Goal: Task Accomplishment & Management: Use online tool/utility

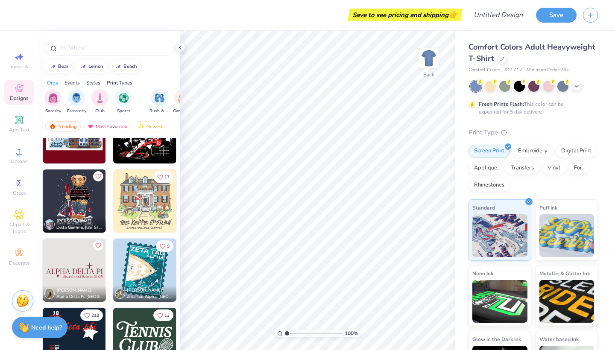
scroll to position [4192, 0]
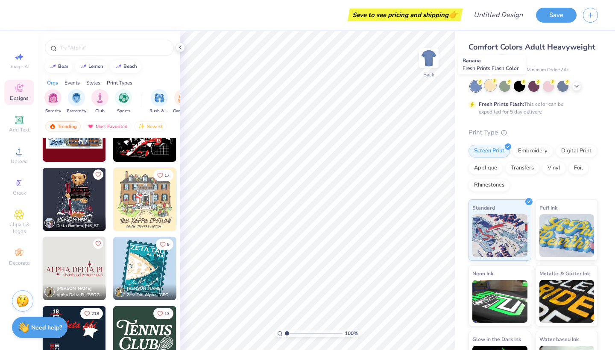
click at [490, 89] on div at bounding box center [490, 85] width 11 height 11
click at [508, 86] on div at bounding box center [504, 85] width 11 height 11
click at [489, 85] on div at bounding box center [490, 85] width 11 height 11
click at [519, 87] on div at bounding box center [519, 85] width 11 height 11
click at [535, 88] on div at bounding box center [533, 85] width 11 height 11
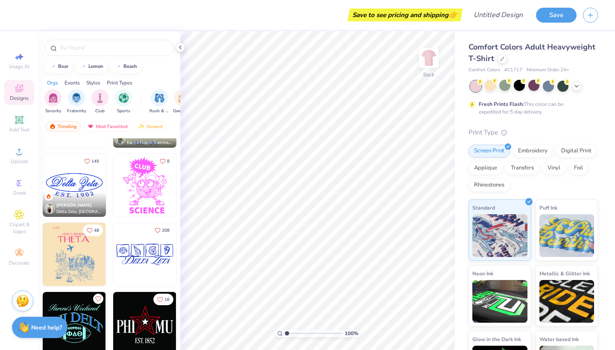
scroll to position [4576, 0]
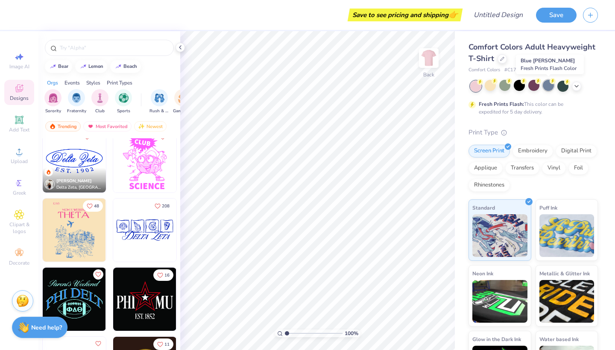
click at [548, 84] on div at bounding box center [548, 85] width 11 height 11
click at [138, 229] on img at bounding box center [144, 230] width 63 height 63
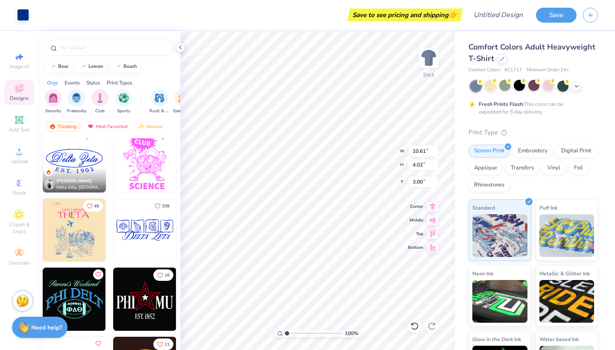
scroll to position [0, 0]
click at [578, 85] on icon at bounding box center [576, 85] width 7 height 7
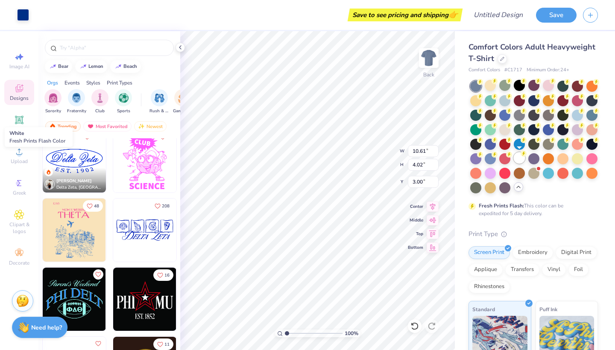
click at [522, 157] on div at bounding box center [519, 157] width 11 height 11
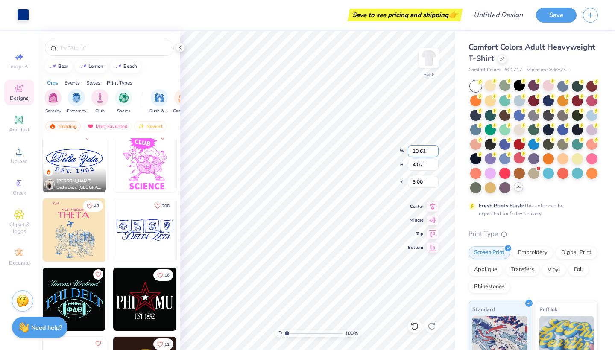
type input "3.94"
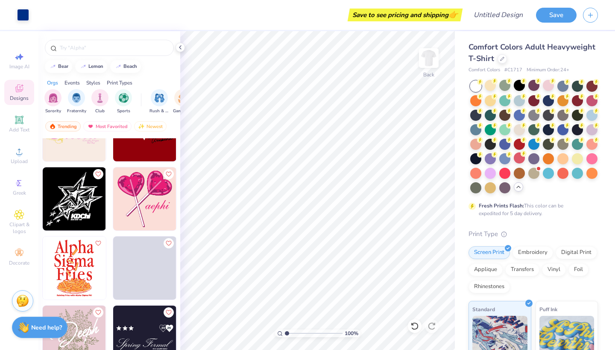
scroll to position [9386, 0]
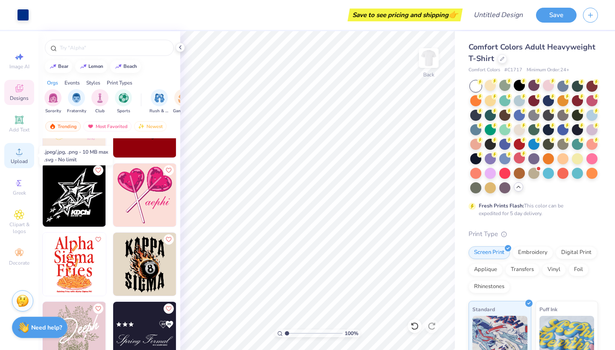
click at [23, 153] on icon at bounding box center [19, 152] width 10 height 10
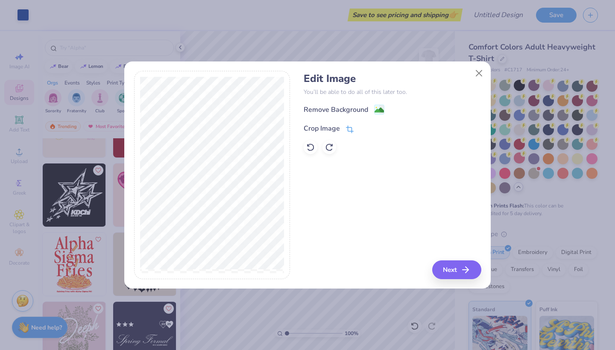
click at [352, 127] on icon at bounding box center [350, 130] width 8 height 8
click at [363, 187] on div "Edit Image You’ll be able to do all of this later too. Remove Background Crop I…" at bounding box center [392, 175] width 177 height 208
click at [364, 128] on icon at bounding box center [364, 127] width 5 height 5
click at [464, 264] on button "Next" at bounding box center [458, 270] width 49 height 19
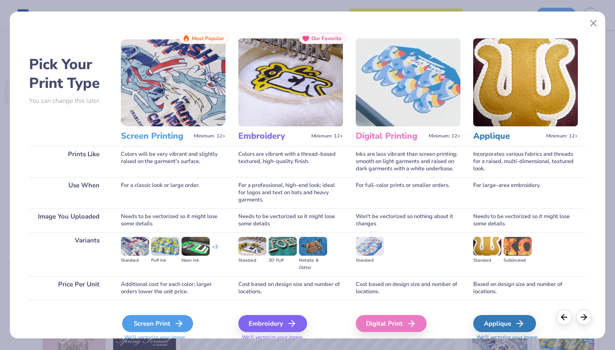
click at [160, 318] on div "Screen Print" at bounding box center [157, 323] width 71 height 17
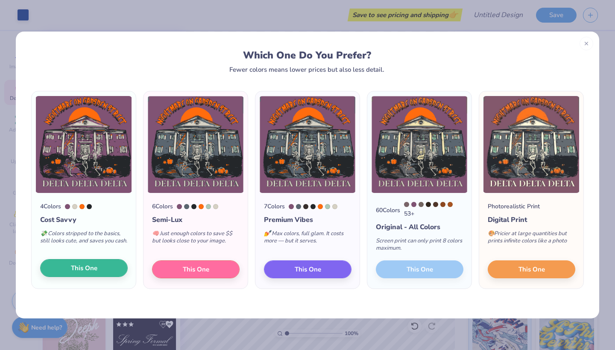
click at [98, 270] on button "This One" at bounding box center [84, 268] width 88 height 18
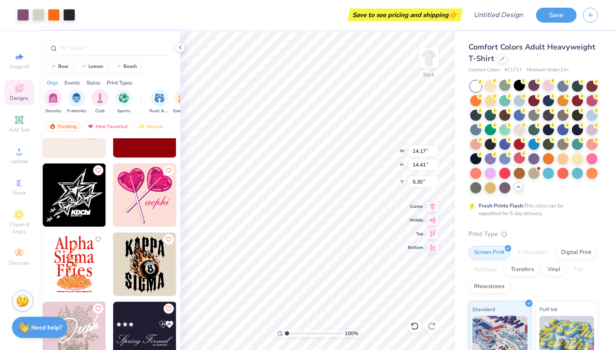
type input "10.61"
type input "4.02"
type input "3.94"
click at [494, 158] on div at bounding box center [490, 157] width 11 height 11
click at [591, 134] on div at bounding box center [591, 128] width 11 height 11
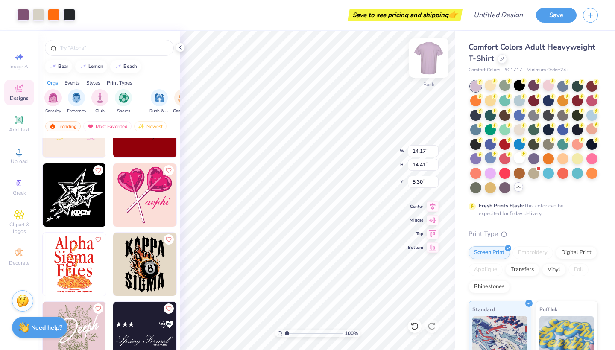
click at [428, 60] on img at bounding box center [429, 58] width 34 height 34
click at [425, 62] on img at bounding box center [429, 58] width 34 height 34
